Goal: Task Accomplishment & Management: Manage account settings

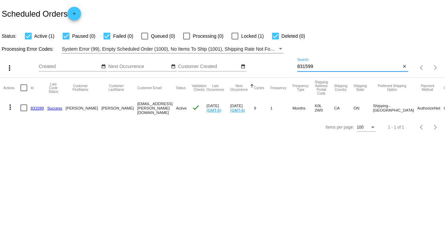
drag, startPoint x: 316, startPoint y: 67, endPoint x: 279, endPoint y: 71, distance: 37.9
click at [279, 71] on div "more_vert Sep Jan Feb Mar [DATE]" at bounding box center [222, 65] width 445 height 24
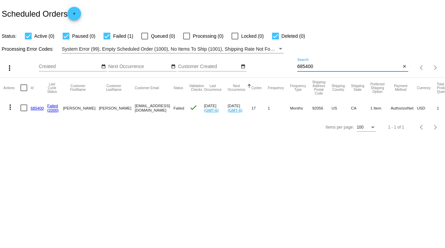
type input "685400"
click at [33, 109] on link "685400" at bounding box center [37, 108] width 13 height 4
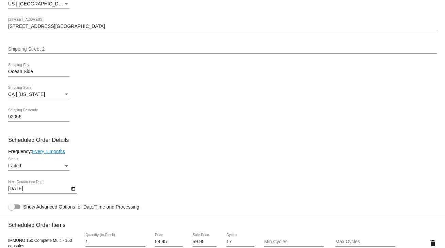
scroll to position [299, 0]
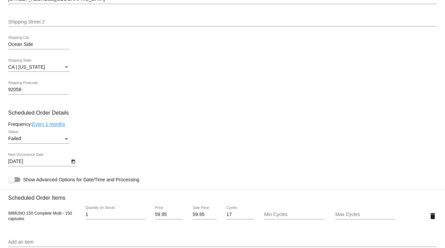
click at [68, 139] on div "Status" at bounding box center [66, 138] width 6 height 5
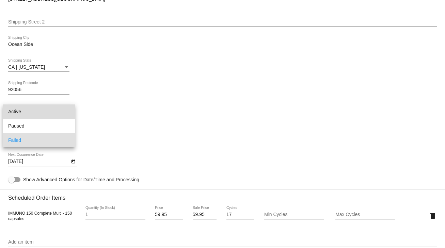
click at [28, 114] on span "Active" at bounding box center [38, 111] width 61 height 14
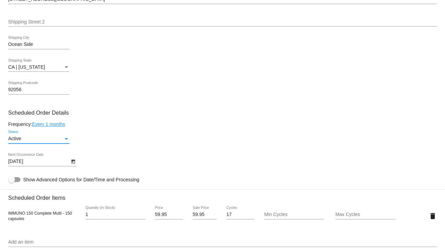
click at [73, 162] on icon "Open calendar" at bounding box center [73, 162] width 5 height 8
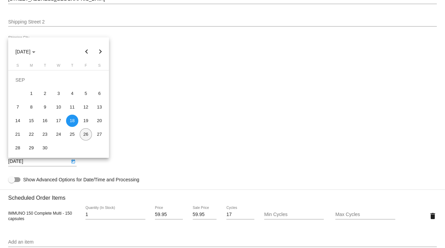
click at [86, 134] on div "26" at bounding box center [86, 134] width 12 height 12
type input "[DATE]"
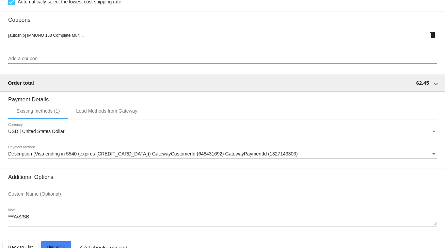
scroll to position [617, 0]
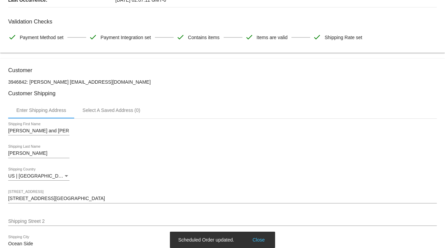
scroll to position [0, 0]
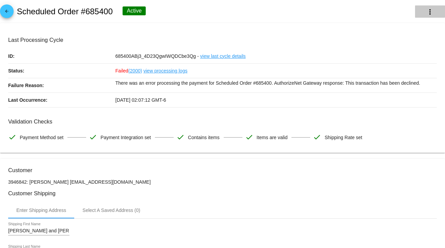
click at [426, 13] on mat-icon "more_vert" at bounding box center [430, 12] width 8 height 8
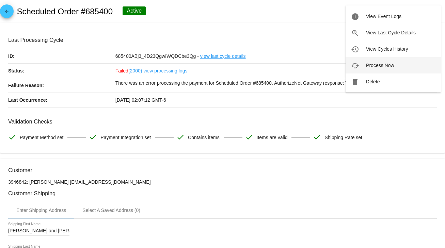
click at [380, 61] on button "cached Process Now" at bounding box center [392, 65] width 95 height 16
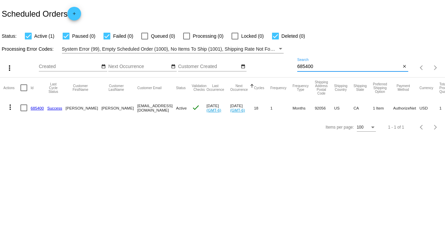
drag, startPoint x: 323, startPoint y: 68, endPoint x: 284, endPoint y: 67, distance: 38.5
click at [284, 67] on div "more_vert Sep Jan Feb Mar [DATE]" at bounding box center [222, 65] width 445 height 24
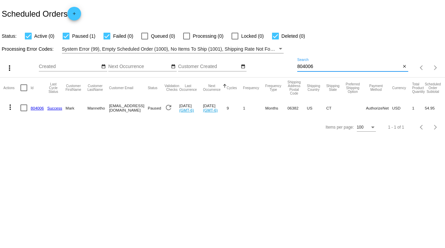
type input "804006"
click at [33, 109] on link "804006" at bounding box center [37, 108] width 13 height 4
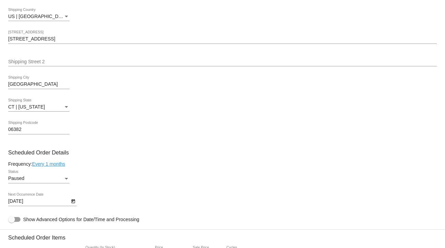
scroll to position [163, 0]
